Goal: Transaction & Acquisition: Register for event/course

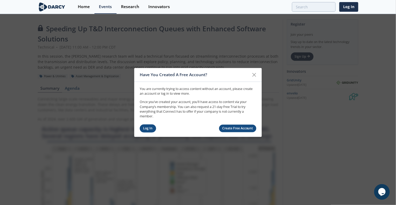
click at [149, 126] on link "Log In" at bounding box center [148, 128] width 16 height 8
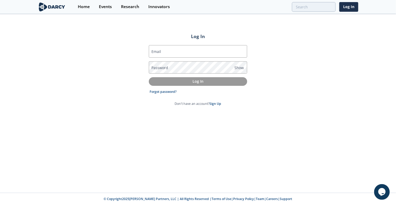
click at [78, 135] on div "Log In Email Password Show Log In Forgot password? Don't have an account? Sign …" at bounding box center [198, 104] width 396 height 178
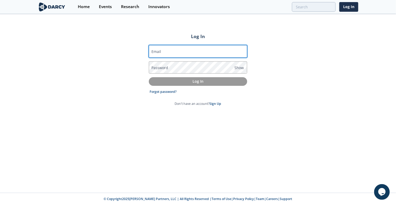
click at [190, 49] on input "Email" at bounding box center [198, 51] width 98 height 12
type input "[PERSON_NAME][EMAIL_ADDRESS][DOMAIN_NAME]"
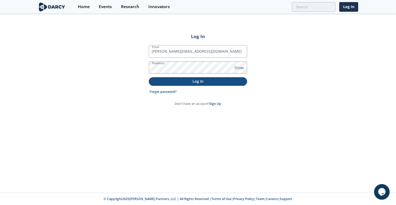
click at [201, 80] on p "Log In" at bounding box center [197, 80] width 91 height 5
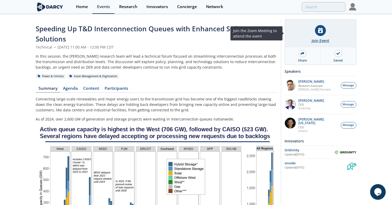
click at [313, 34] on div "Join Event" at bounding box center [320, 34] width 71 height 28
